Goal: Transaction & Acquisition: Purchase product/service

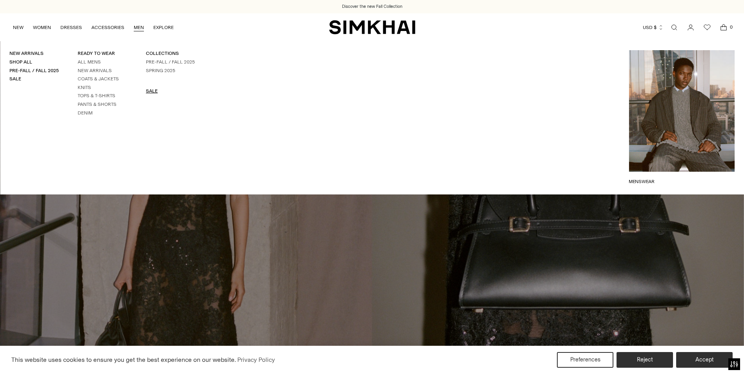
click at [151, 91] on link "SALE" at bounding box center [152, 90] width 12 height 5
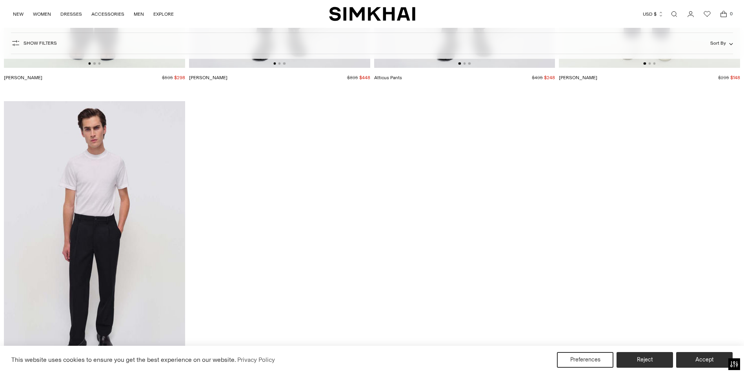
scroll to position [4041, 0]
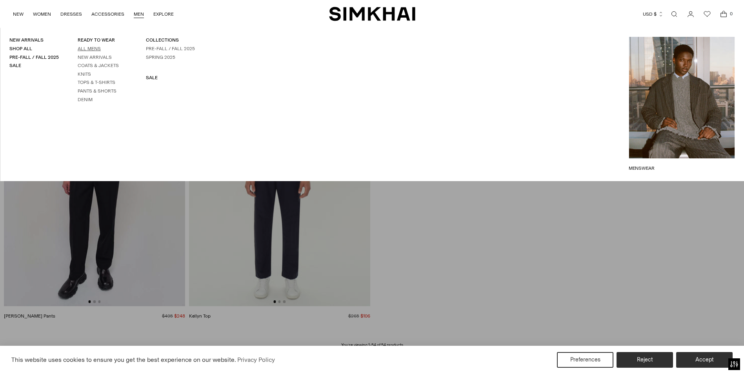
click at [94, 49] on link "All Mens" at bounding box center [89, 48] width 23 height 5
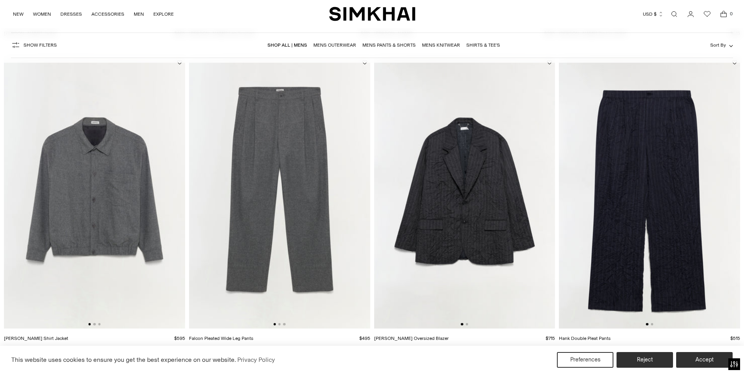
scroll to position [353, 0]
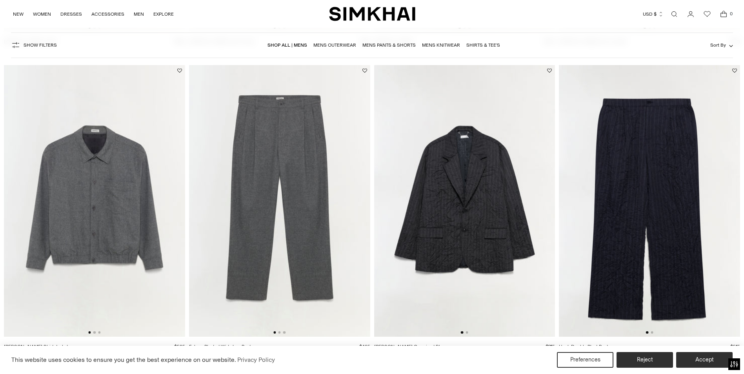
click at [480, 195] on img at bounding box center [464, 201] width 181 height 272
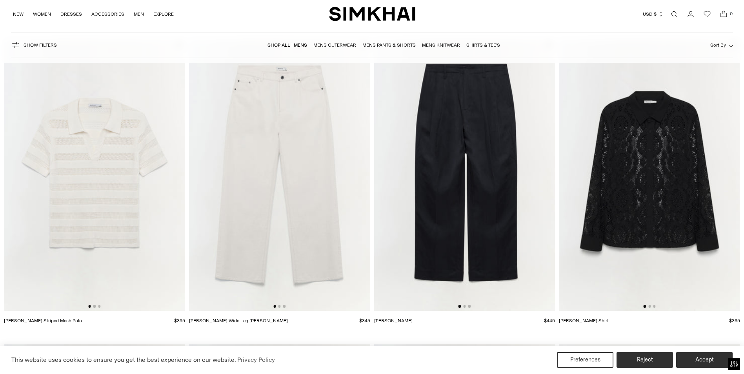
scroll to position [1648, 0]
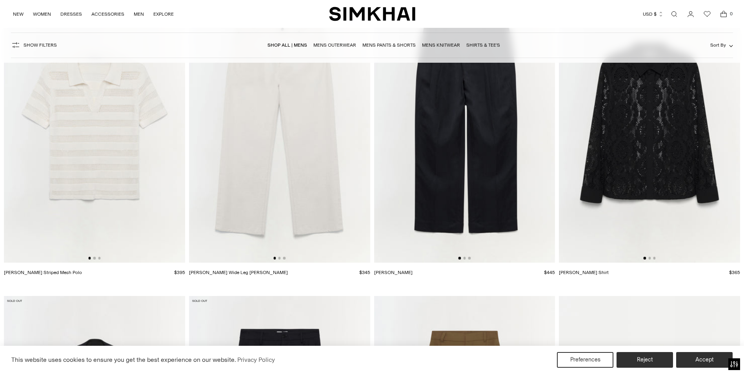
click at [471, 137] on img at bounding box center [464, 127] width 181 height 272
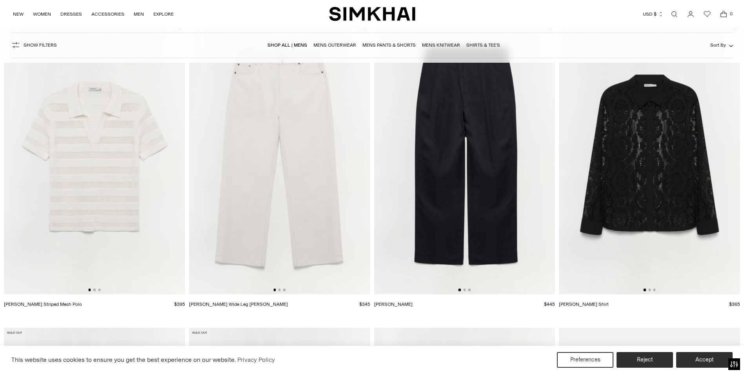
scroll to position [1609, 0]
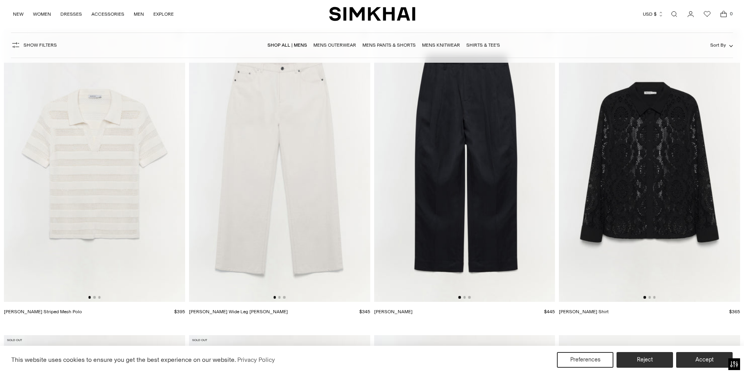
click at [319, 170] on img at bounding box center [279, 166] width 181 height 272
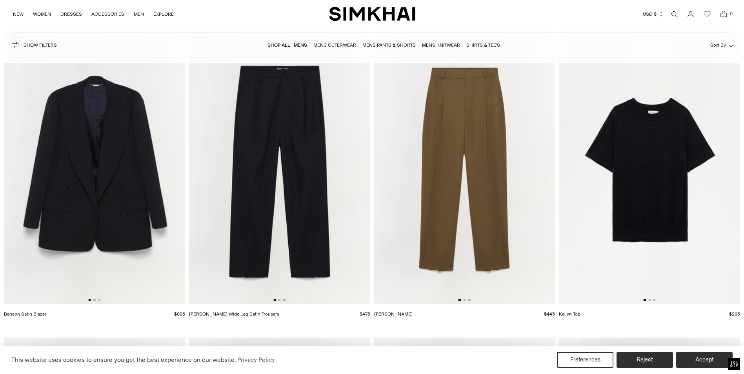
scroll to position [1922, 0]
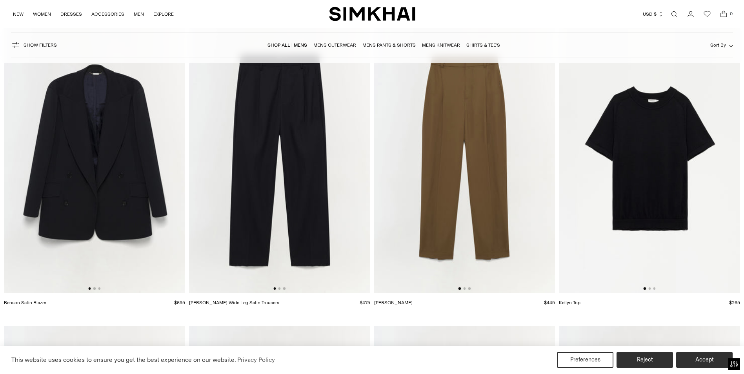
click at [305, 175] on img at bounding box center [279, 158] width 181 height 272
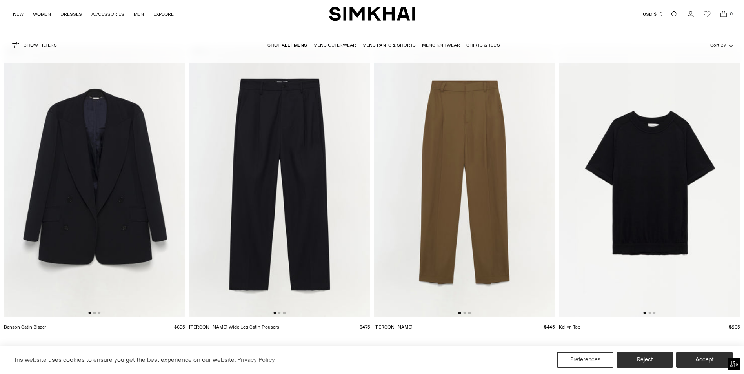
scroll to position [1883, 0]
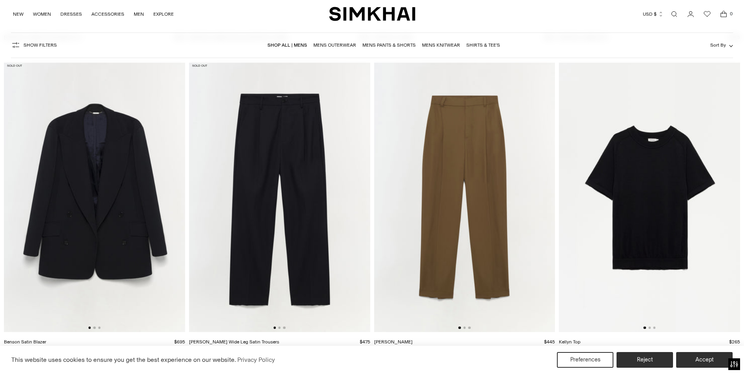
click at [121, 214] on img at bounding box center [94, 197] width 181 height 272
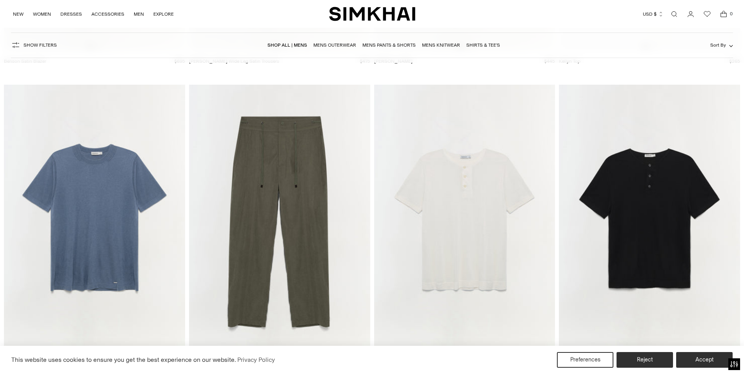
scroll to position [2158, 0]
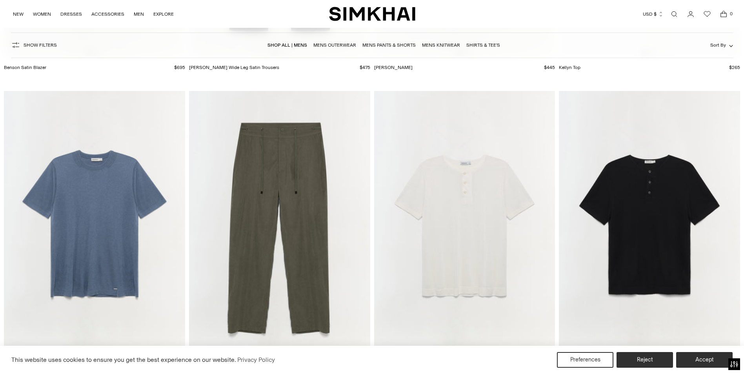
click at [306, 188] on img at bounding box center [279, 227] width 181 height 272
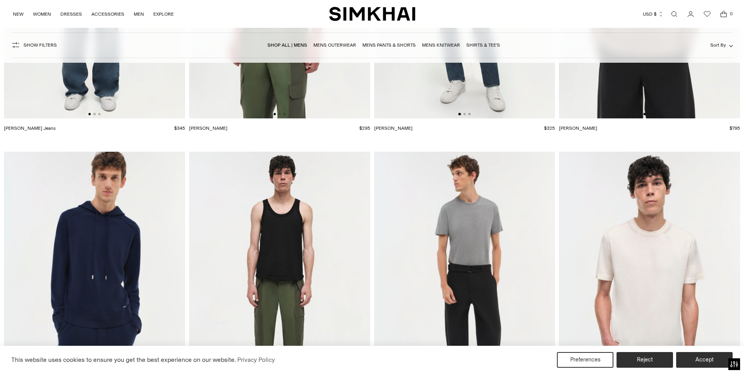
scroll to position [2825, 0]
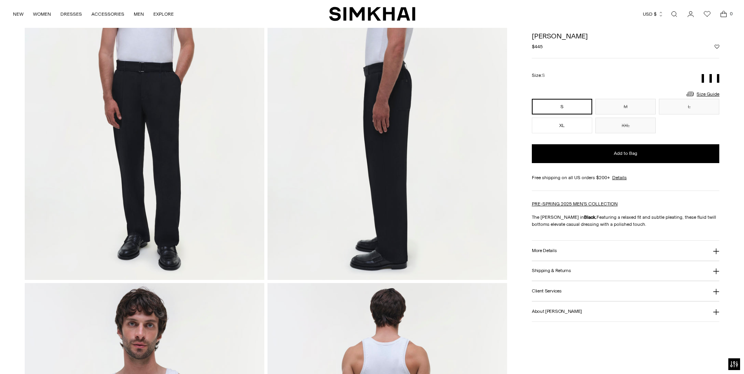
scroll to position [157, 0]
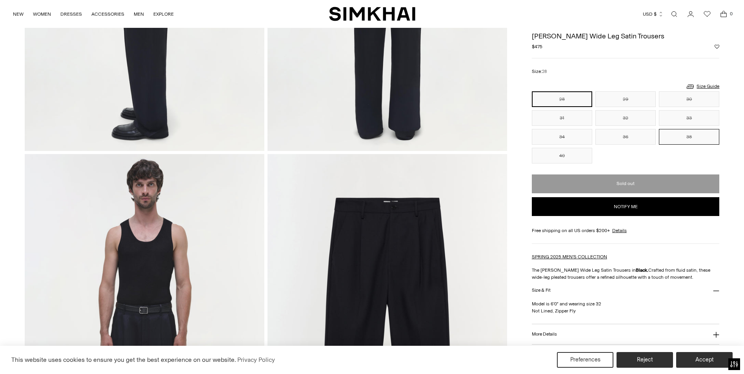
scroll to position [628, 0]
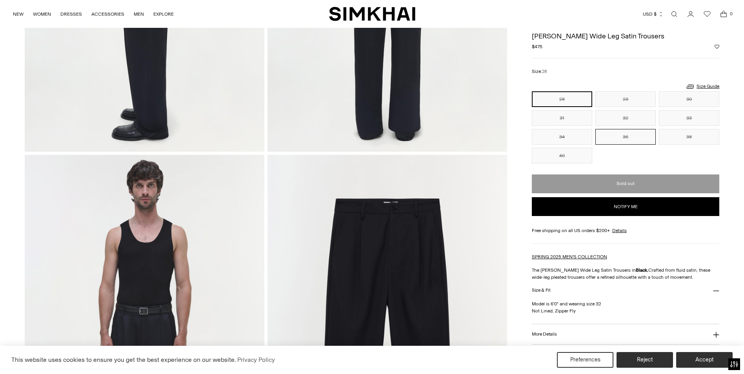
click at [632, 138] on button "36" at bounding box center [626, 137] width 60 height 16
click at [636, 205] on button "Notify me" at bounding box center [626, 206] width 188 height 19
select select "**********"
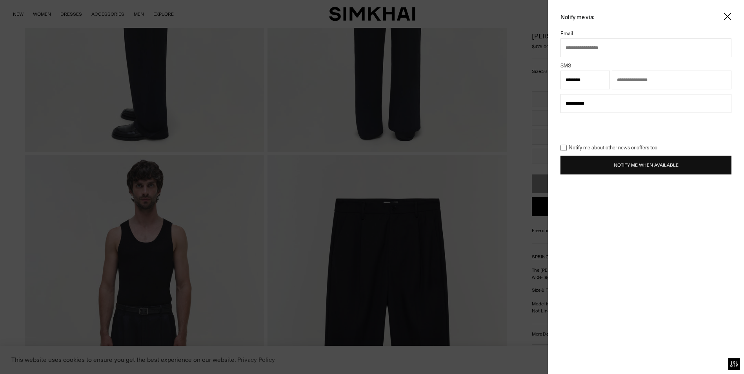
click at [601, 48] on input "text" at bounding box center [646, 47] width 171 height 19
type input "**********"
select select "**"
type input "**********"
click at [647, 165] on button "Notify Me When Available" at bounding box center [646, 165] width 171 height 19
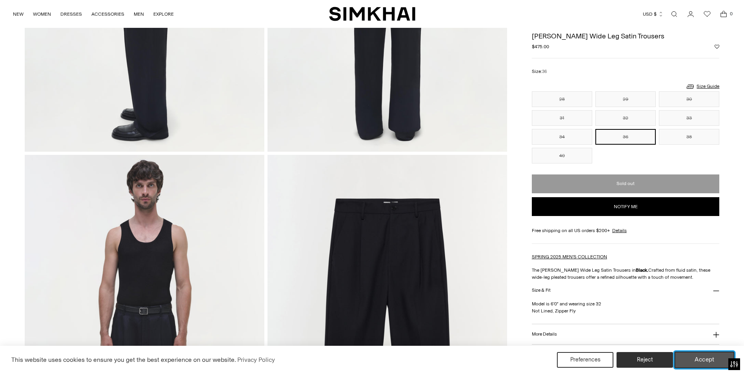
click at [714, 362] on button "Accept" at bounding box center [705, 360] width 60 height 16
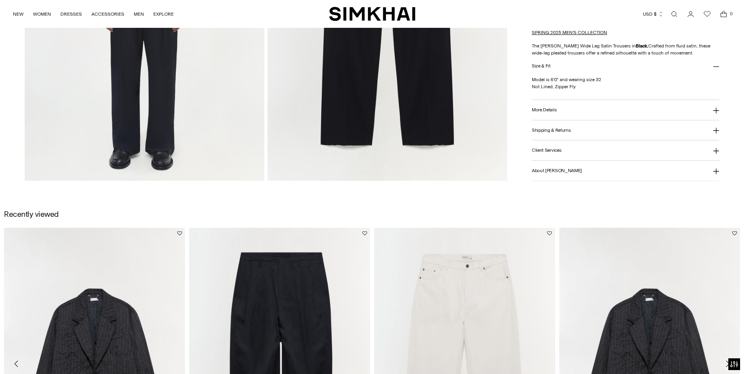
scroll to position [1099, 0]
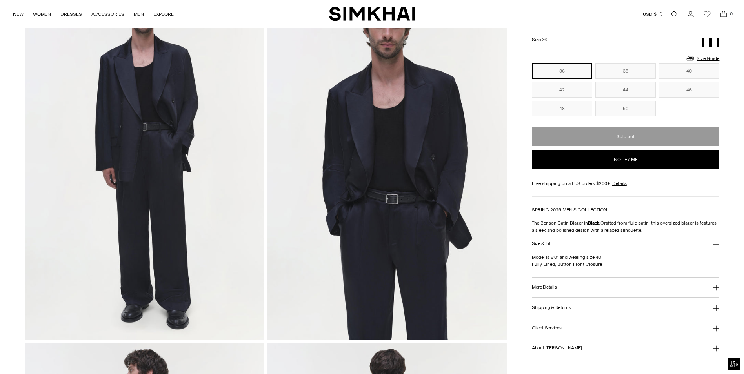
scroll to position [78, 0]
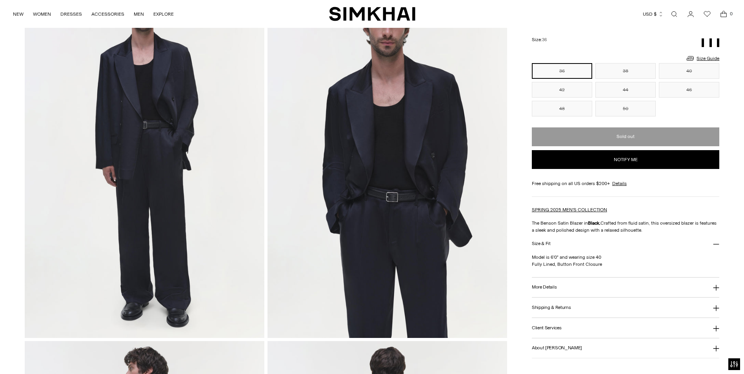
click at [434, 170] on img at bounding box center [388, 158] width 240 height 360
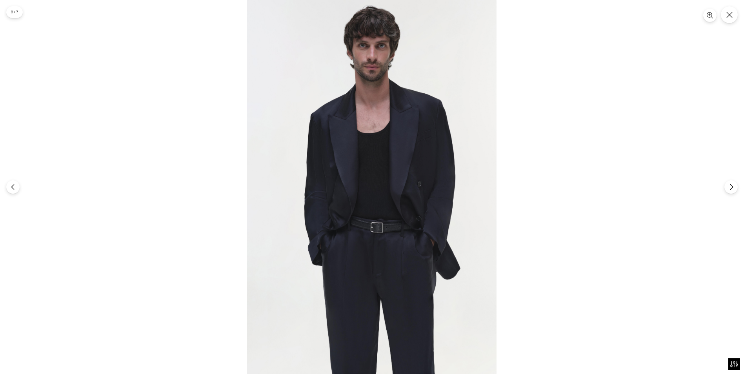
click at [435, 164] on img at bounding box center [372, 187] width 250 height 374
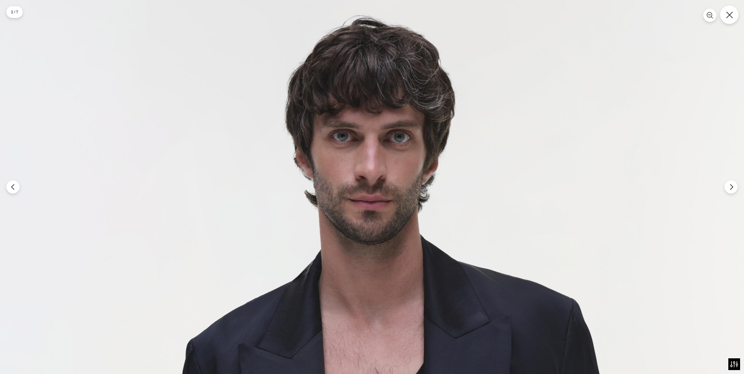
click at [733, 16] on button "Close" at bounding box center [729, 14] width 18 height 18
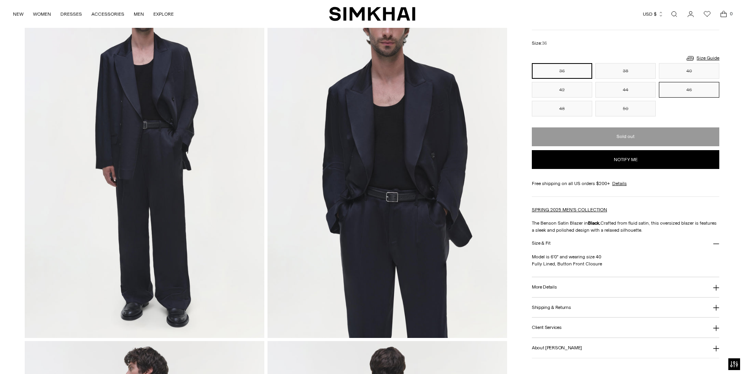
click at [682, 94] on button "46" at bounding box center [689, 90] width 60 height 16
click at [623, 165] on button "Notify me" at bounding box center [626, 159] width 188 height 19
select select "**"
select select "**********"
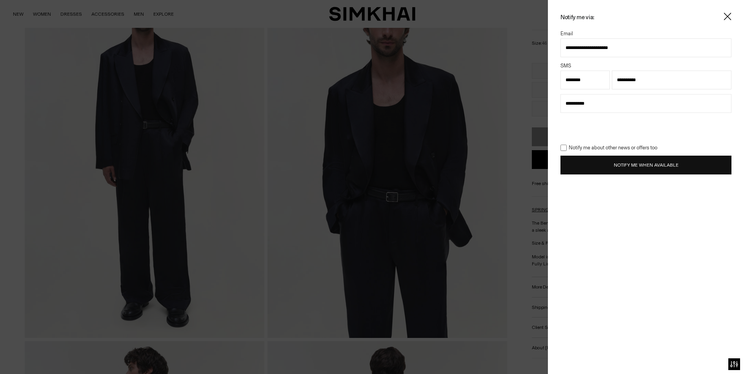
click at [611, 163] on button "Notify Me When Available" at bounding box center [646, 165] width 171 height 19
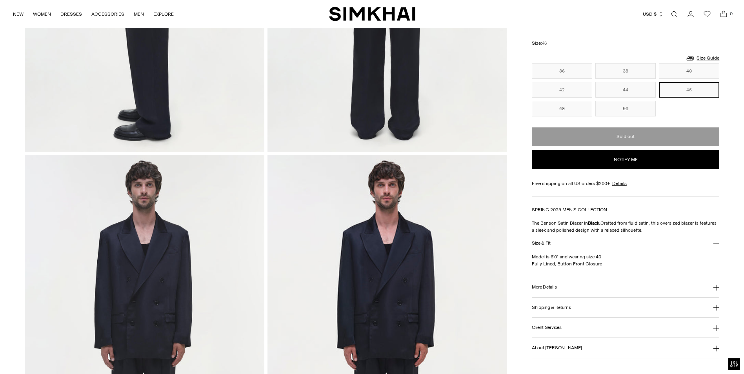
scroll to position [785, 0]
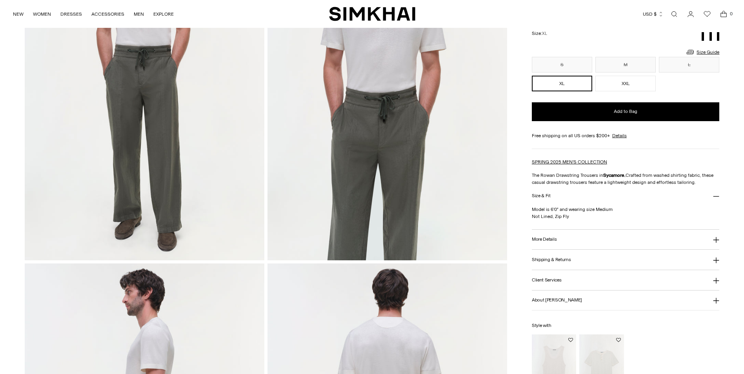
scroll to position [157, 0]
